Goal: Task Accomplishment & Management: Manage account settings

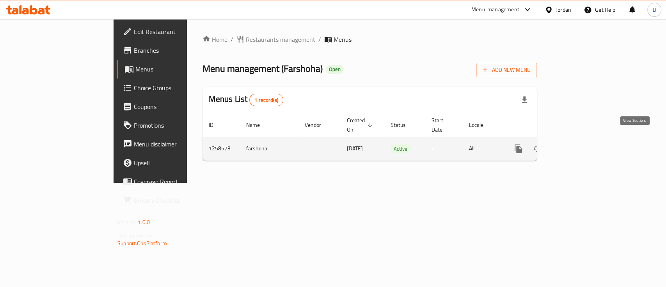
click at [579, 144] on icon "enhanced table" at bounding box center [574, 148] width 9 height 9
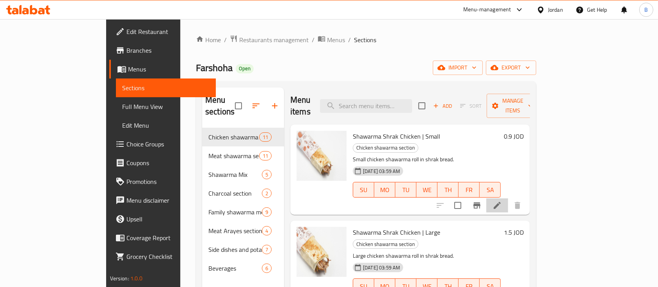
click at [508, 198] on li at bounding box center [497, 205] width 22 height 14
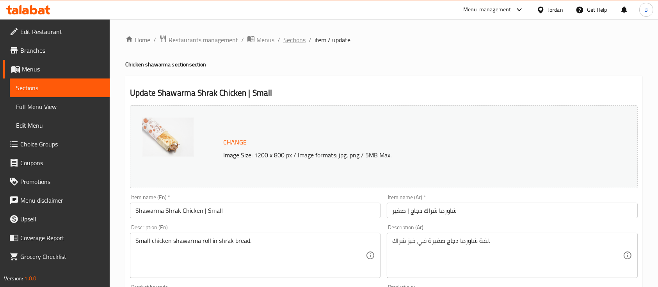
click at [298, 41] on span "Sections" at bounding box center [294, 39] width 22 height 9
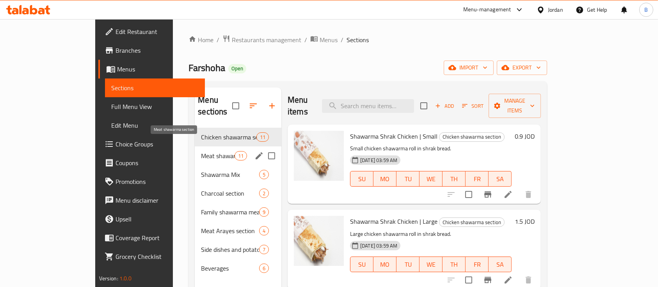
click at [201, 151] on span "Meat shawarma section" at bounding box center [217, 155] width 33 height 9
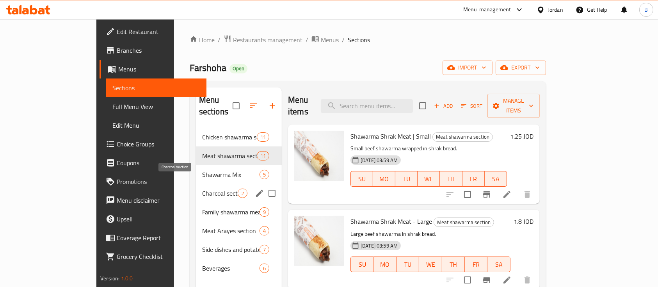
click at [202, 188] on span "Charcoal section" at bounding box center [220, 192] width 36 height 9
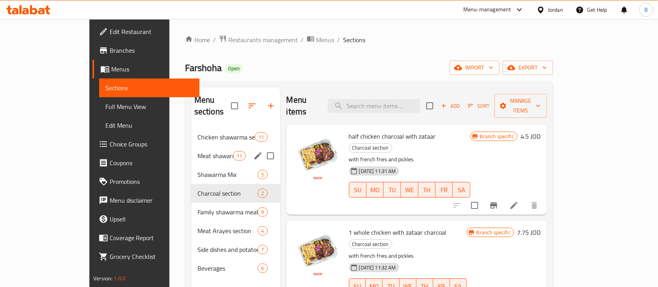
click at [191, 151] on div "Meat shawarma section 11" at bounding box center [235, 155] width 89 height 19
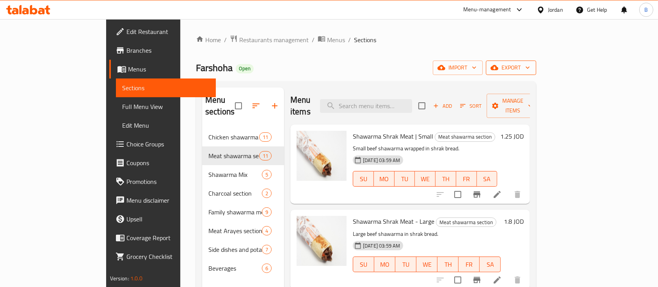
click at [536, 73] on button "export" at bounding box center [511, 67] width 50 height 14
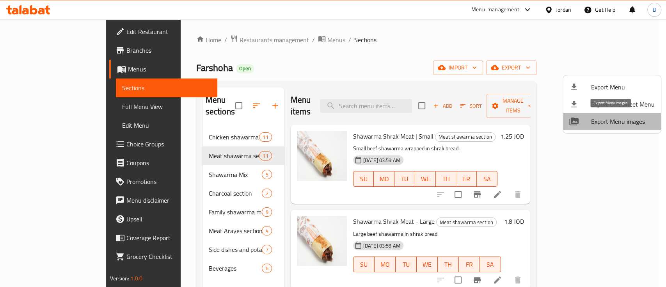
click at [625, 118] on span "Export Menu images" at bounding box center [623, 121] width 64 height 9
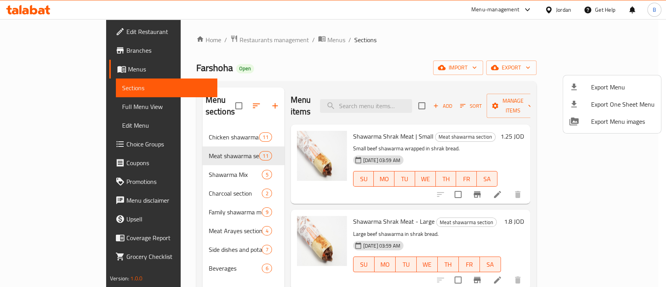
click at [176, 248] on div at bounding box center [333, 143] width 666 height 287
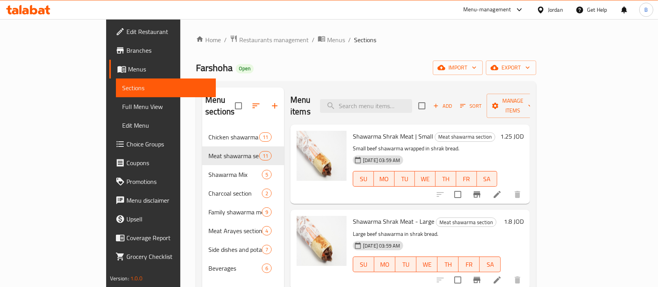
click at [208, 263] on span "Beverages" at bounding box center [234, 267] width 53 height 9
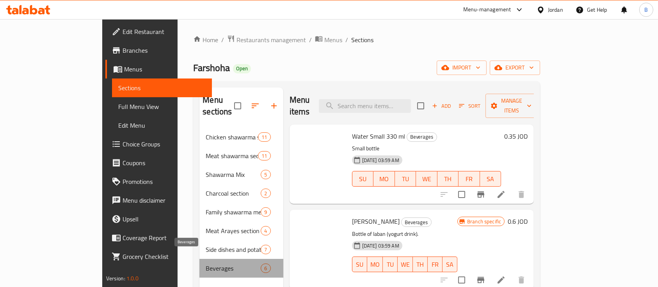
click at [206, 263] on span "Beverages" at bounding box center [233, 267] width 55 height 9
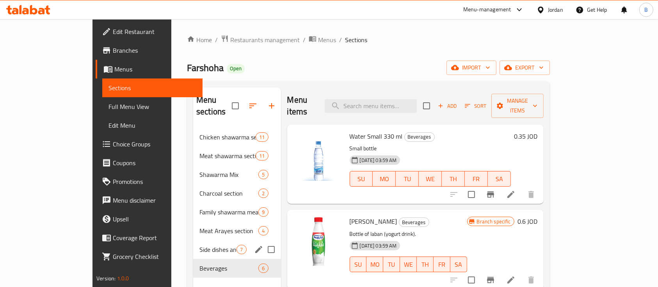
click at [193, 240] on div "Side dishes and potatoes 7" at bounding box center [236, 249] width 87 height 19
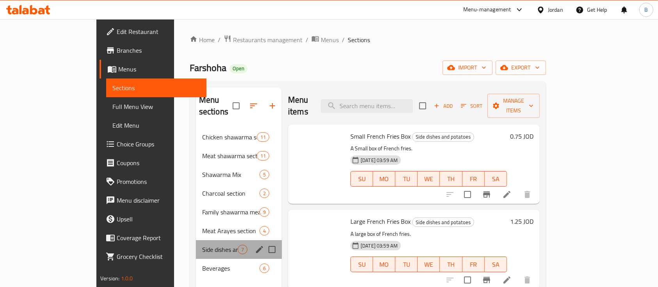
click at [196, 240] on div "Side dishes and potatoes 7" at bounding box center [239, 249] width 86 height 19
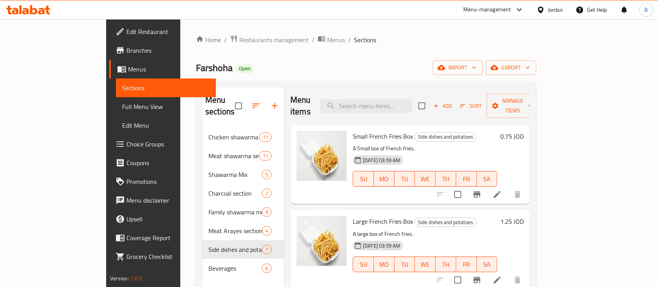
click at [536, 48] on div "Home / Restaurants management / Menus / Sections Farshoha Open import export Me…" at bounding box center [366, 208] width 340 height 346
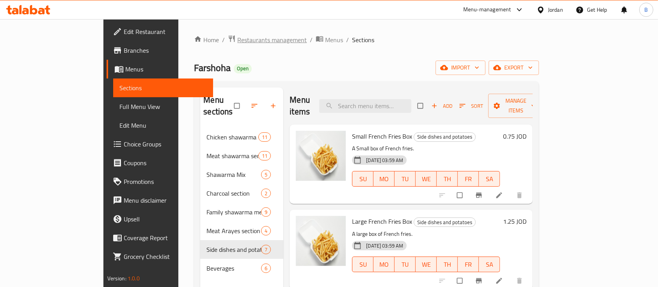
click at [237, 39] on span "Restaurants management" at bounding box center [271, 39] width 69 height 9
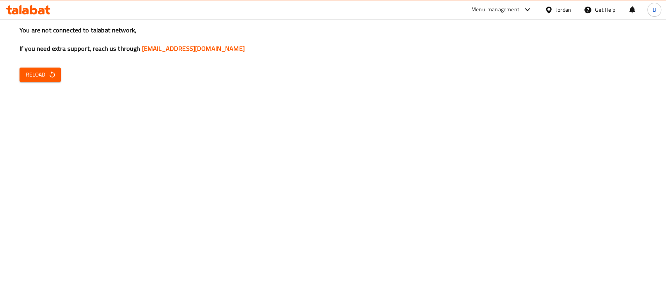
click at [55, 72] on icon "button" at bounding box center [52, 75] width 8 height 8
